Goal: Obtain resource: Download file/media

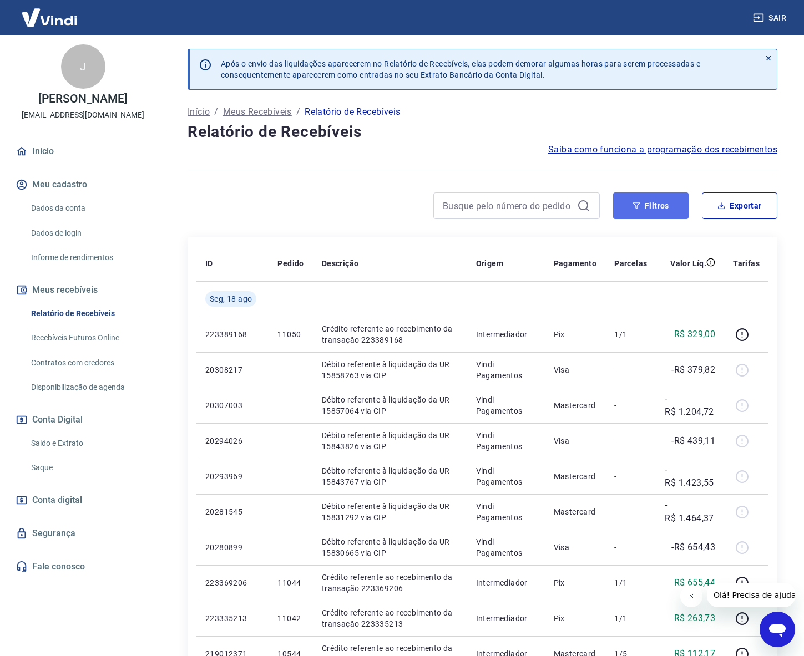
click at [656, 207] on button "Filtros" at bounding box center [650, 205] width 75 height 27
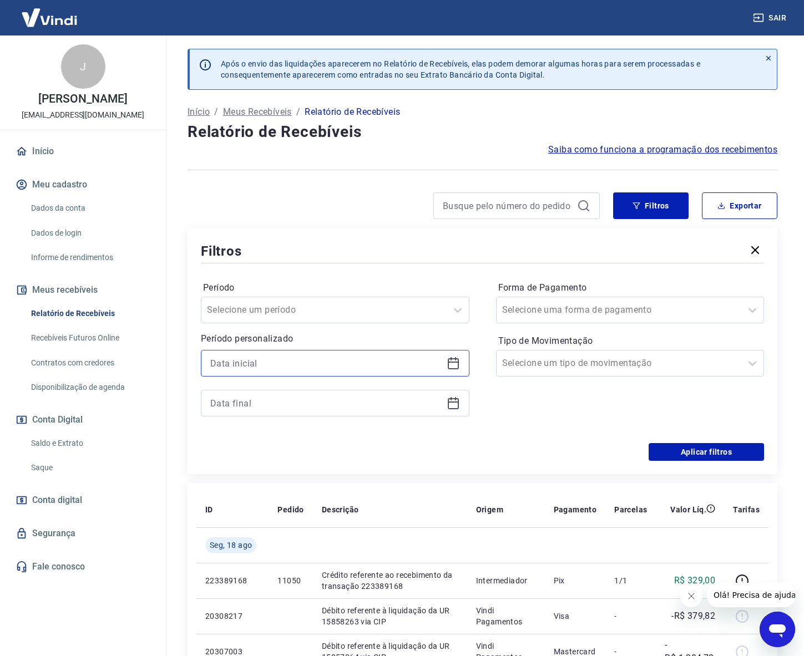
click at [288, 363] on input at bounding box center [326, 363] width 232 height 17
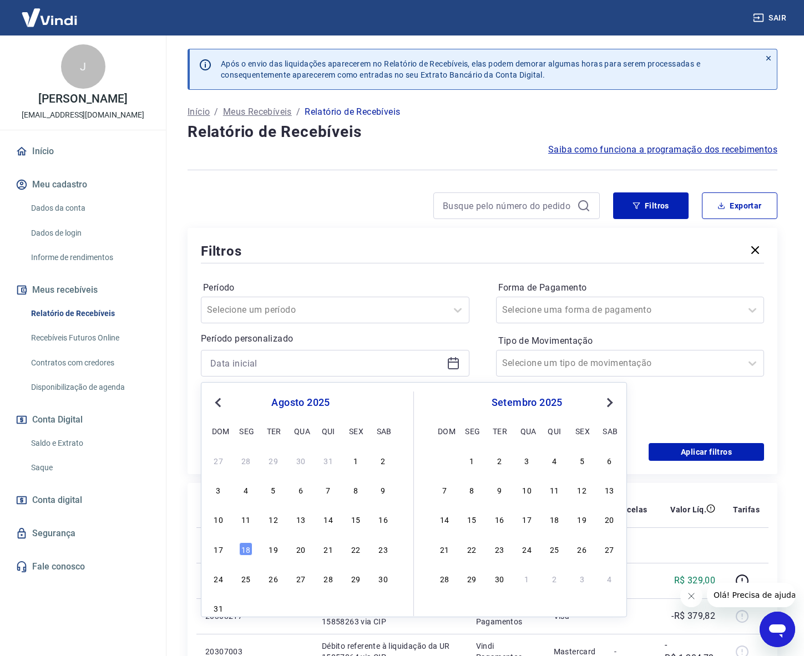
click at [219, 405] on span "Previous Month" at bounding box center [219, 402] width 0 height 13
click at [273, 552] on div "22" at bounding box center [273, 549] width 13 height 13
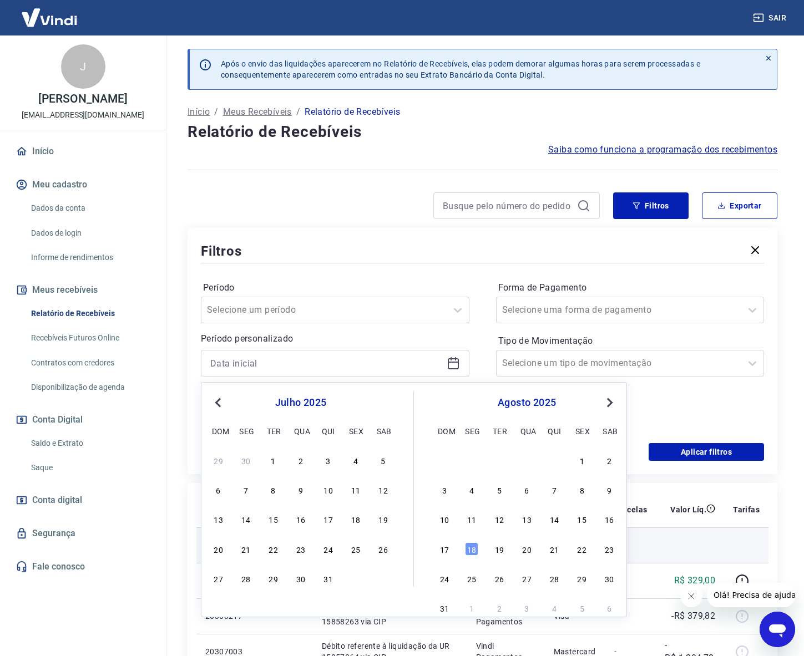
type input "[DATE]"
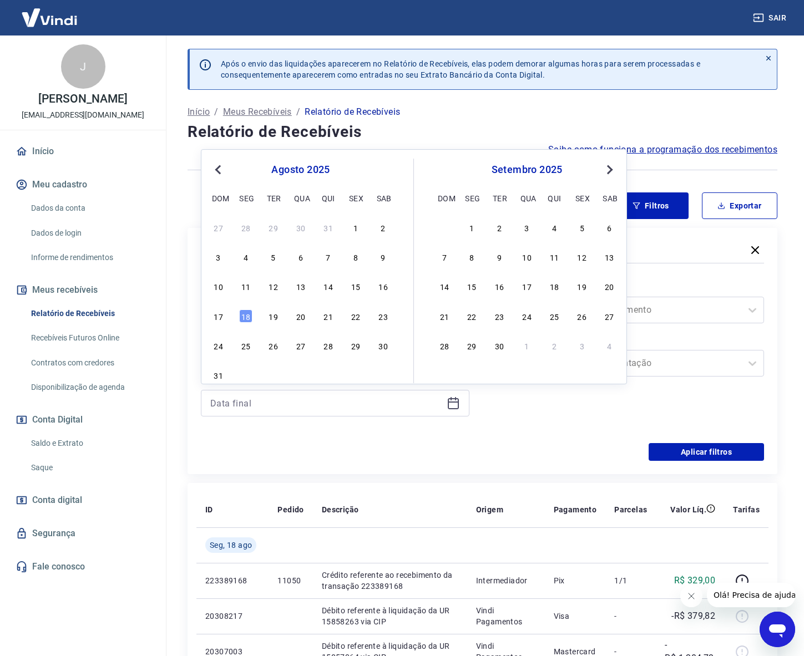
drag, startPoint x: 383, startPoint y: 410, endPoint x: 247, endPoint y: 317, distance: 164.8
click at [252, 316] on div "18" at bounding box center [245, 316] width 13 height 13
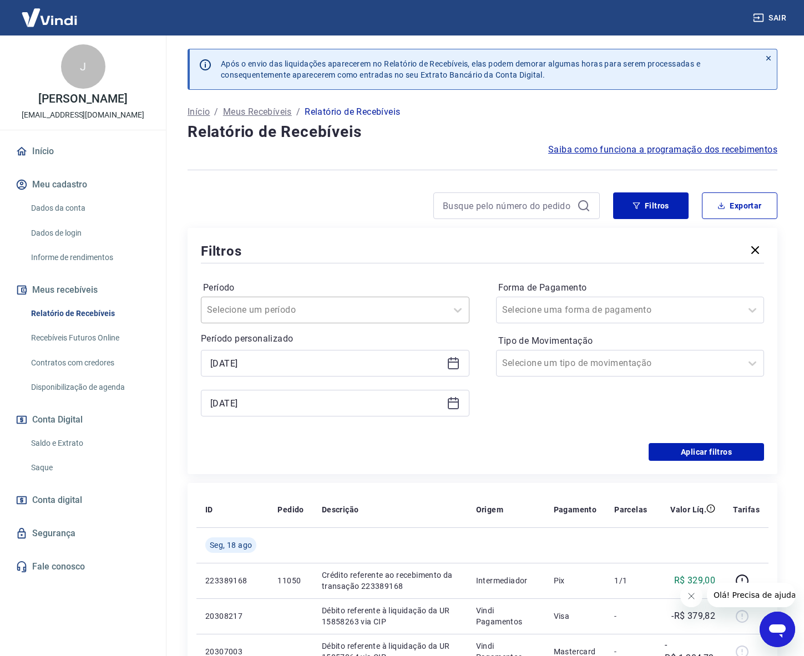
type input "[DATE]"
click at [627, 361] on div at bounding box center [619, 364] width 234 height 16
click at [618, 363] on div at bounding box center [619, 364] width 234 height 16
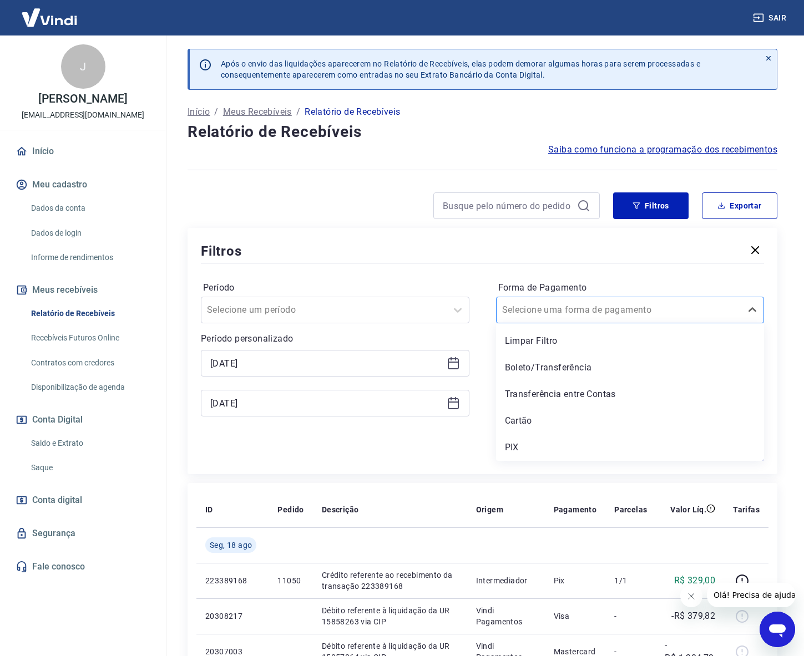
click at [615, 309] on div at bounding box center [619, 310] width 234 height 16
click at [520, 446] on div "PIX" at bounding box center [630, 448] width 268 height 22
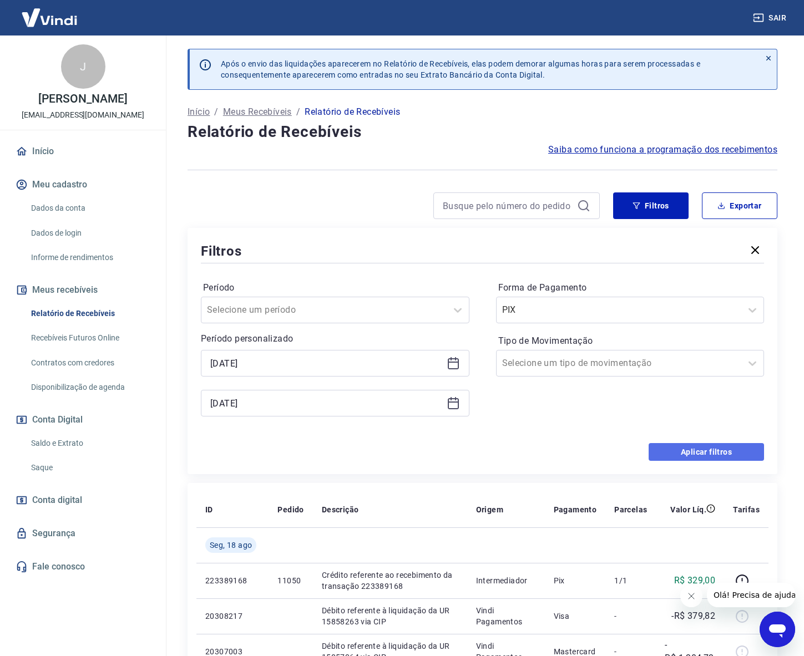
click at [719, 452] on button "Aplicar filtros" at bounding box center [705, 452] width 115 height 18
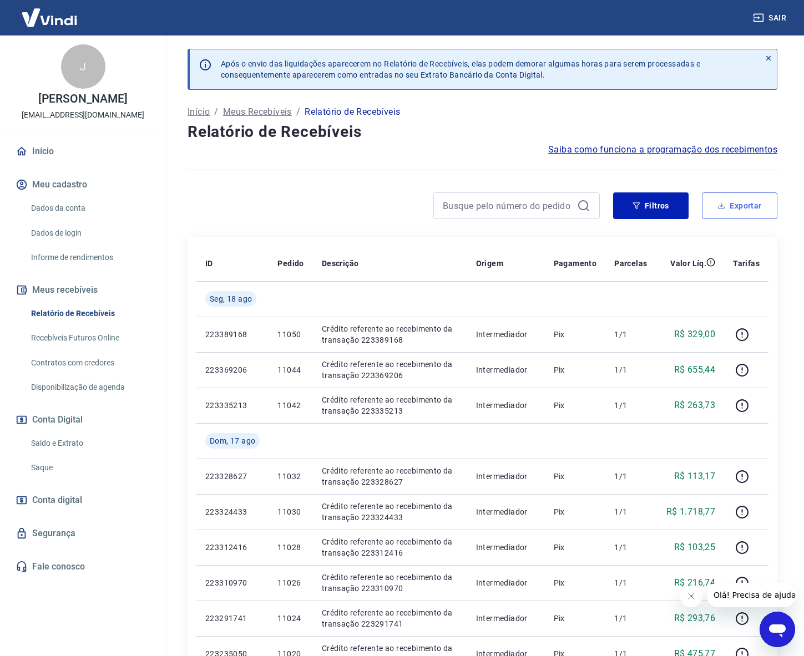
click at [748, 206] on button "Exportar" at bounding box center [739, 205] width 75 height 27
type input "[DATE]"
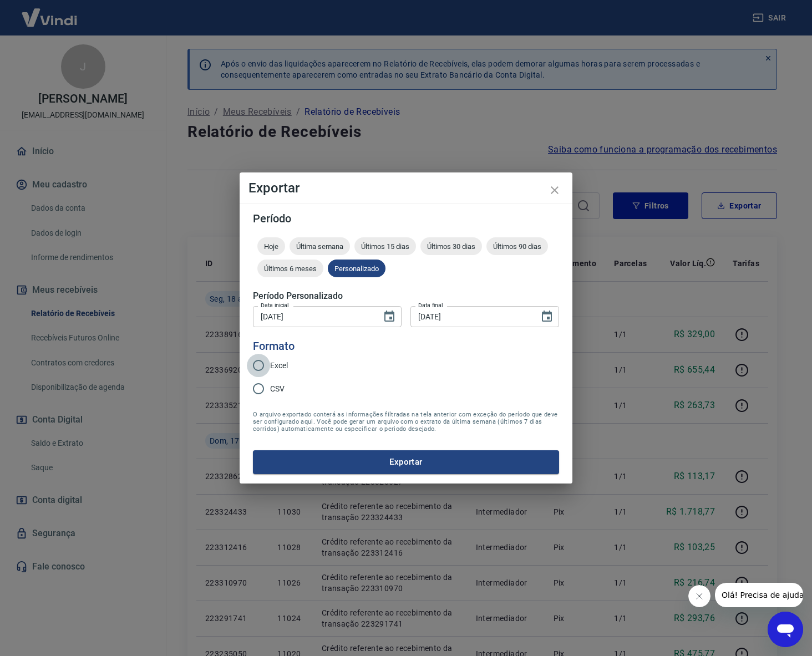
click at [260, 361] on input "Excel" at bounding box center [258, 365] width 23 height 23
radio input "true"
click at [399, 459] on button "Exportar" at bounding box center [406, 461] width 306 height 23
